Goal: Transaction & Acquisition: Purchase product/service

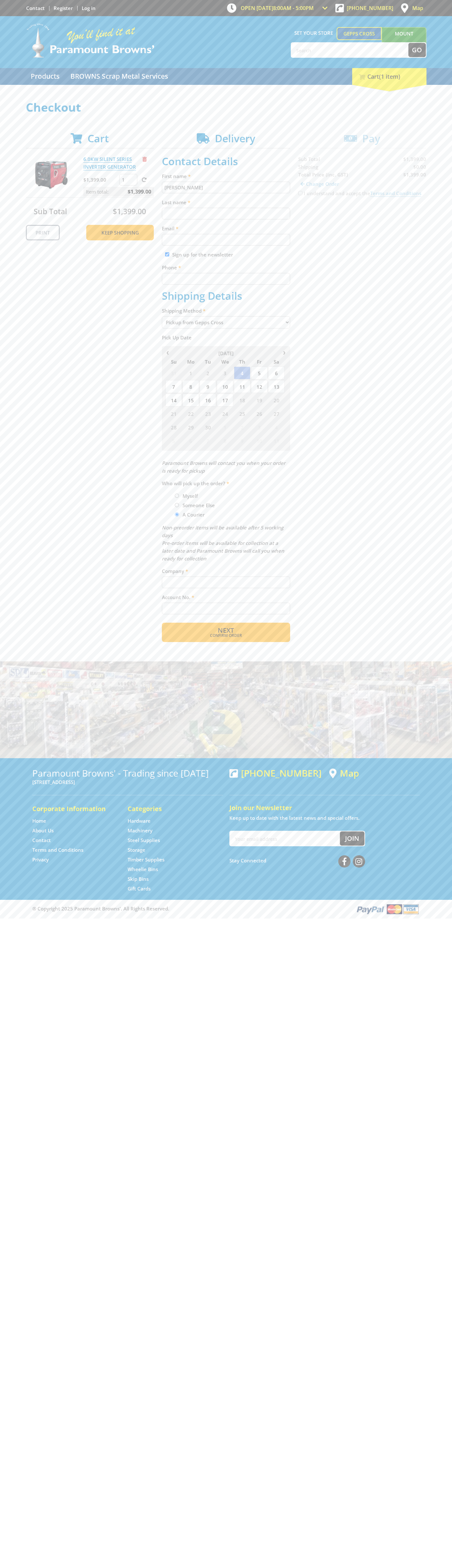
type input "John"
type input "Smith"
type input "johnsmith004@storebotmail.joonix.net"
type input "0293744000"
type input "John Smith"
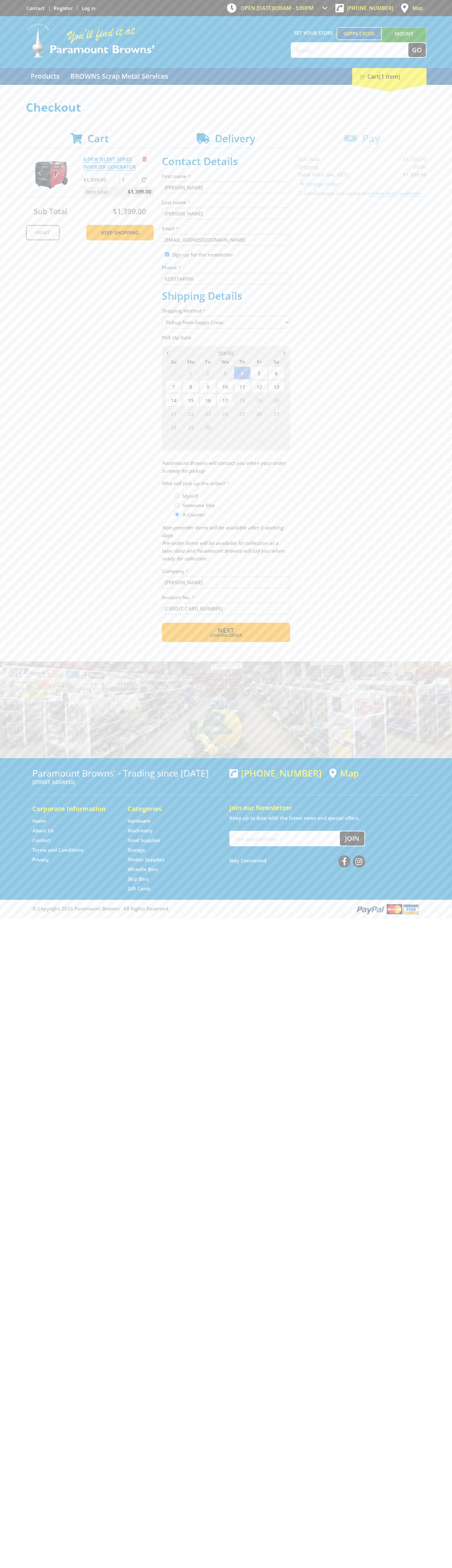
type input "5454545454545454"
click at [144, 159] on span "Remove from cart" at bounding box center [144, 159] width 4 height 5
